Goal: Task Accomplishment & Management: Manage account settings

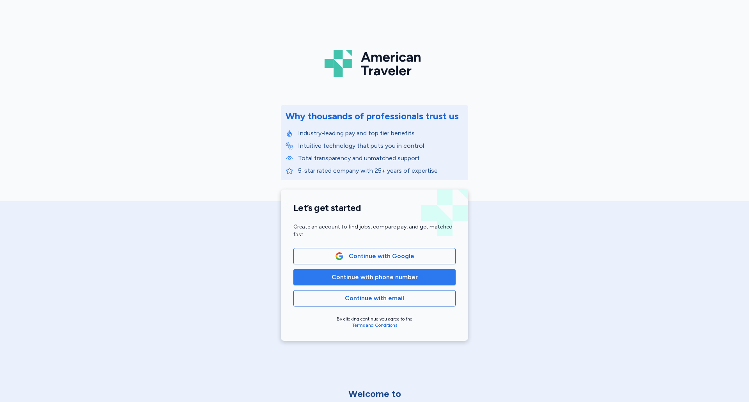
click at [358, 284] on button "Continue with phone number" at bounding box center [374, 277] width 162 height 16
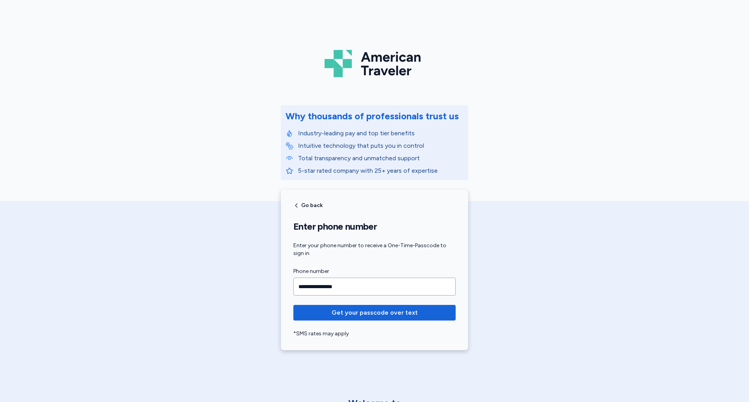
type input "**********"
click at [293, 305] on button "Get your passcode over text" at bounding box center [374, 313] width 162 height 16
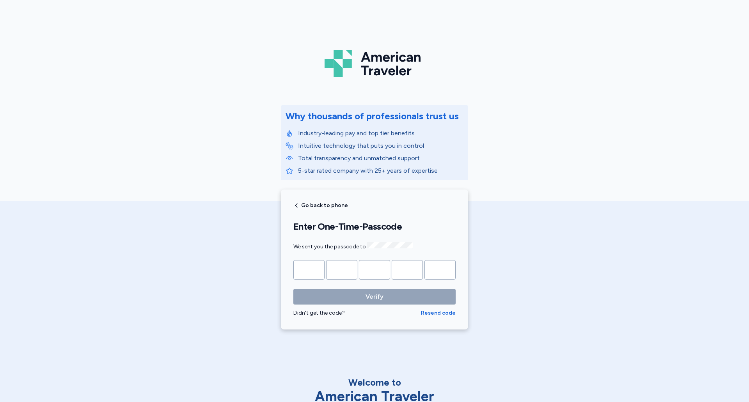
type input "*"
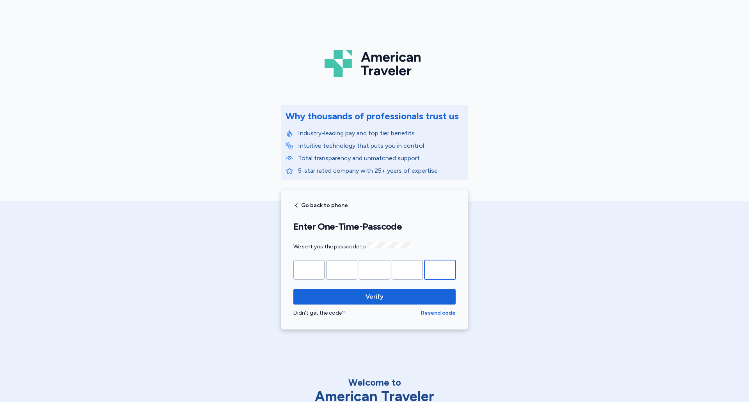
type input "*"
click at [301, 271] on input "*" at bounding box center [308, 270] width 31 height 20
type input "*"
click at [401, 296] on span "Verify" at bounding box center [375, 296] width 150 height 9
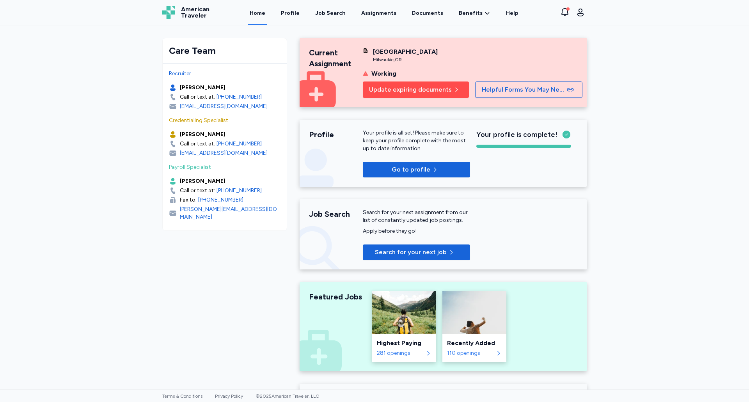
click at [414, 98] on button "Update expiring documents" at bounding box center [416, 90] width 106 height 16
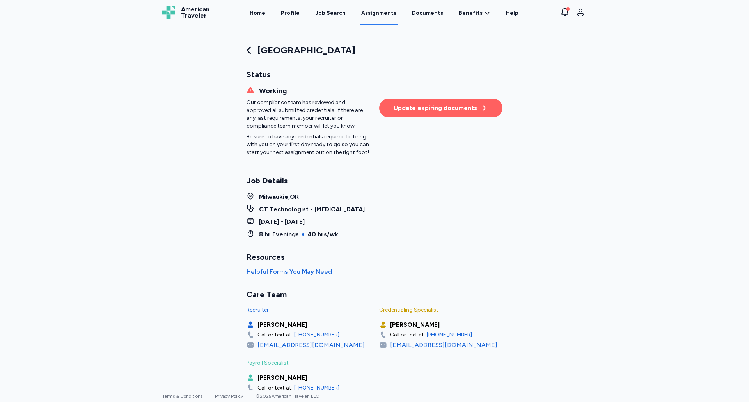
click at [420, 109] on div "Update expiring documents" at bounding box center [441, 107] width 94 height 9
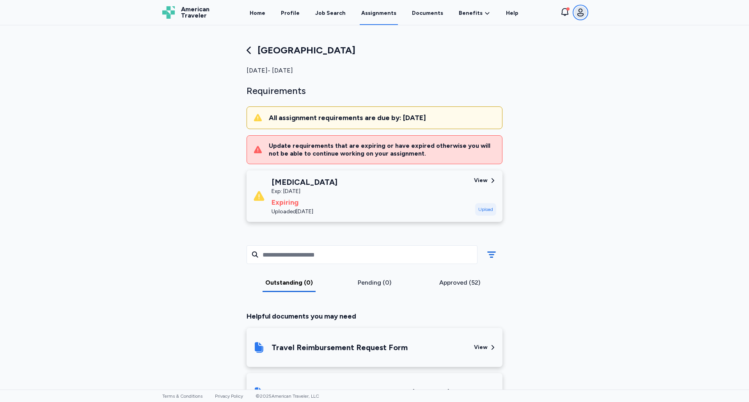
click at [581, 9] on icon "button" at bounding box center [580, 12] width 9 height 9
click at [514, 85] on span "Sign out" at bounding box center [518, 80] width 25 height 9
